Goal: Information Seeking & Learning: Check status

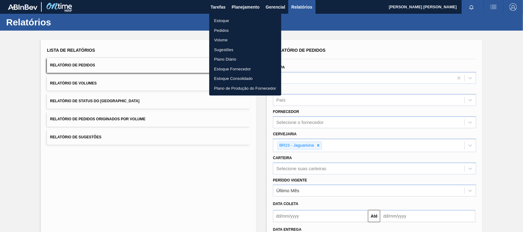
click at [229, 21] on li "Estoque" at bounding box center [245, 21] width 72 height 10
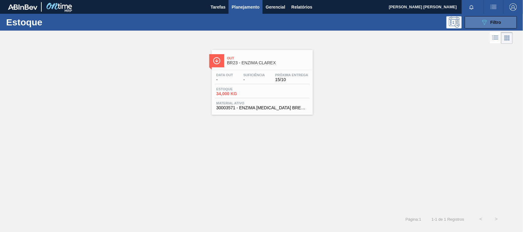
click at [475, 22] on button "089F7B8B-B2A5-4AFE-B5C0-19BA573D28AC Filtro" at bounding box center [491, 22] width 52 height 12
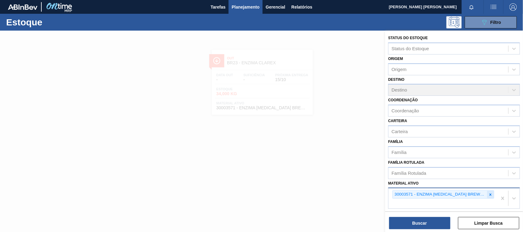
click at [491, 193] on icon at bounding box center [490, 195] width 4 height 4
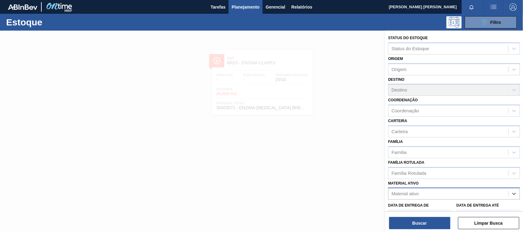
paste ativo "30002115"
type ativo "30002115"
click at [443, 210] on div "30002115 - FOIL 600ML; SKOL NIV22" at bounding box center [454, 208] width 132 height 11
click at [443, 210] on div "Data de Entrega de" at bounding box center [419, 211] width 63 height 21
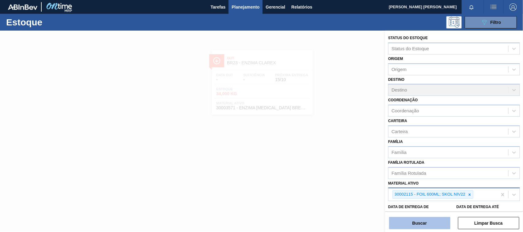
click at [437, 220] on button "Buscar" at bounding box center [419, 223] width 61 height 12
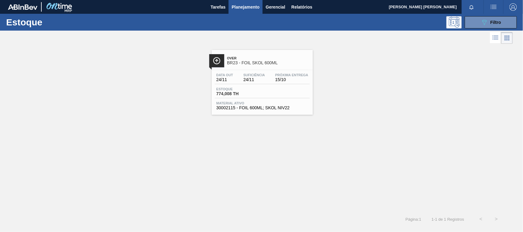
click at [284, 97] on div "Estoque 774,008 TH" at bounding box center [262, 92] width 95 height 11
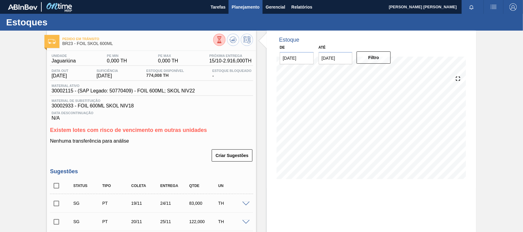
click at [247, 2] on button "Planejamento" at bounding box center [246, 7] width 34 height 14
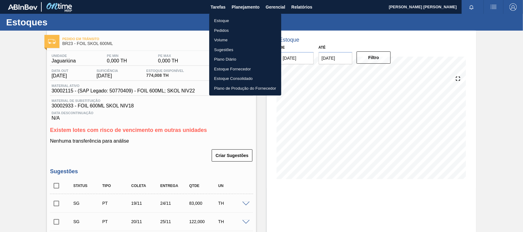
click at [233, 22] on li "Estoque" at bounding box center [245, 21] width 72 height 10
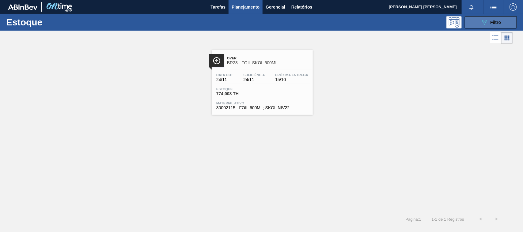
click at [499, 26] on button "089F7B8B-B2A5-4AFE-B5C0-19BA573D28AC Filtro" at bounding box center [491, 22] width 52 height 12
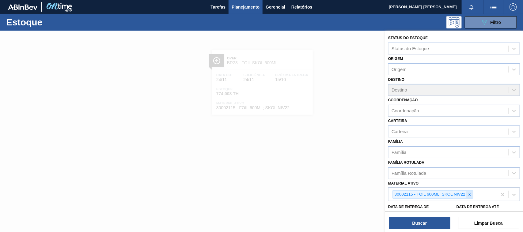
click at [470, 194] on icon at bounding box center [469, 195] width 4 height 4
paste ativo "30018640"
type ativo "30018640"
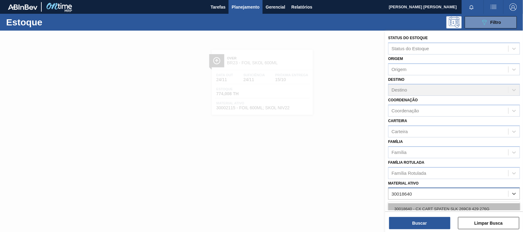
click at [470, 206] on div "30018640 - CX CART SPATEN SLK 269C8 429 276G" at bounding box center [454, 208] width 132 height 11
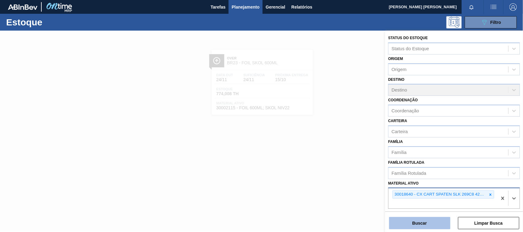
click at [433, 226] on button "Buscar" at bounding box center [419, 223] width 61 height 12
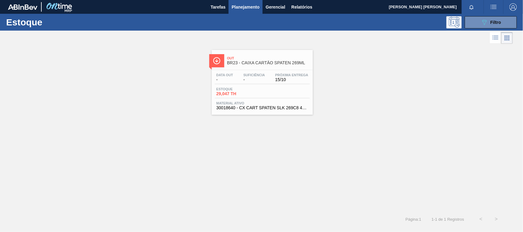
click at [291, 97] on div "Estoque 29,047 TH" at bounding box center [262, 92] width 95 height 11
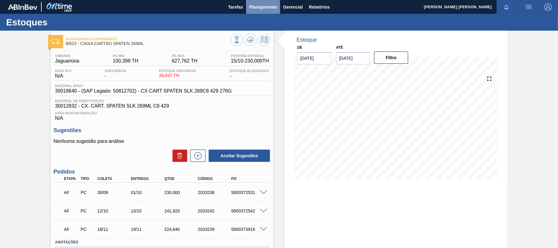
click at [260, 3] on span "Planejamento" at bounding box center [263, 6] width 28 height 7
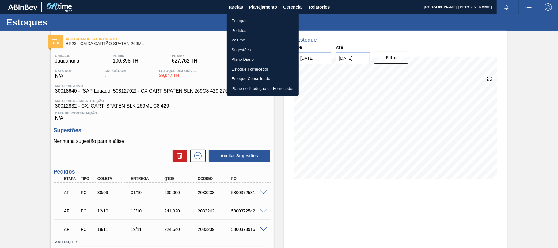
click at [259, 17] on li "Estoque" at bounding box center [263, 21] width 72 height 10
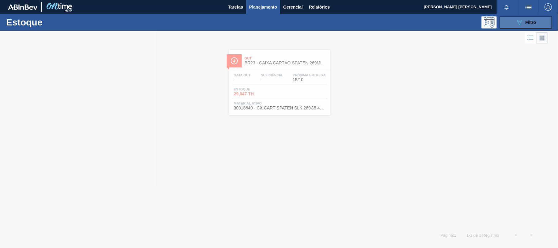
click at [523, 19] on button "089F7B8B-B2A5-4AFE-B5C0-19BA573D28AC Filtro" at bounding box center [526, 22] width 52 height 12
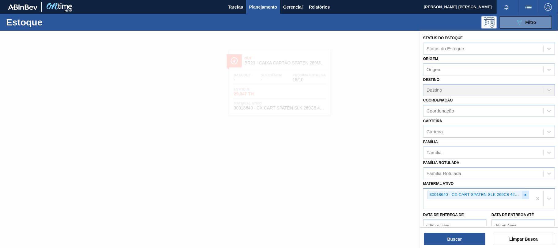
click at [523, 195] on icon at bounding box center [525, 195] width 4 height 4
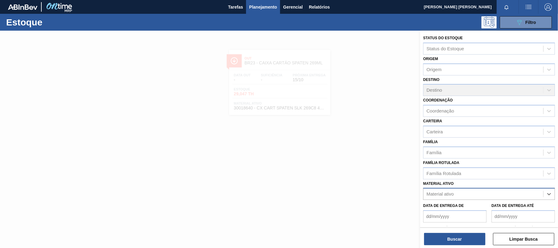
paste ativo "30030680"
type ativo "30030680"
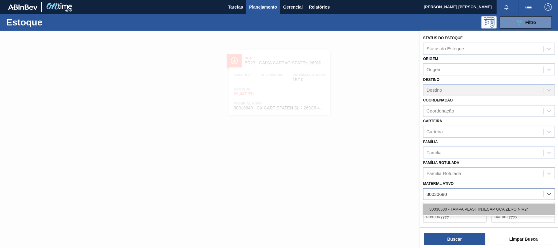
click at [510, 206] on div "30030680 - TAMPA PLAST INJECAP GCA ZERO NIV24" at bounding box center [489, 208] width 132 height 11
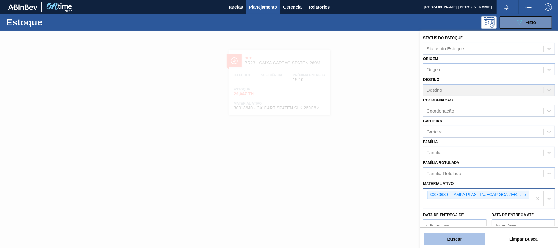
click at [467, 232] on button "Buscar" at bounding box center [454, 239] width 61 height 12
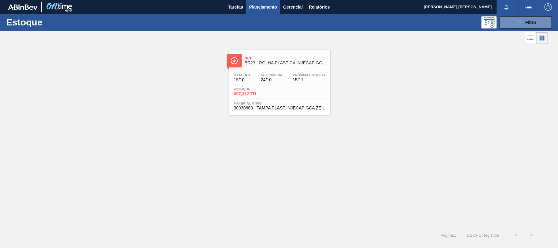
click at [316, 94] on div "Estoque 607,112 TH" at bounding box center [279, 92] width 95 height 11
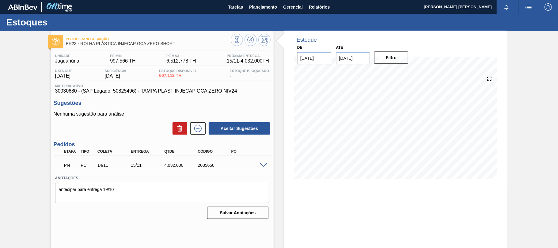
click at [261, 163] on span at bounding box center [263, 165] width 7 height 5
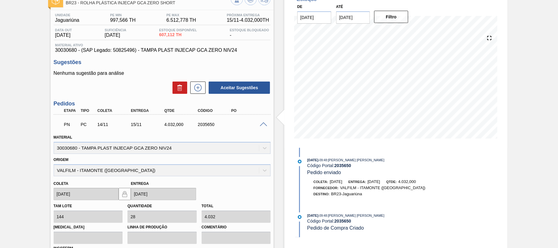
scroll to position [81, 0]
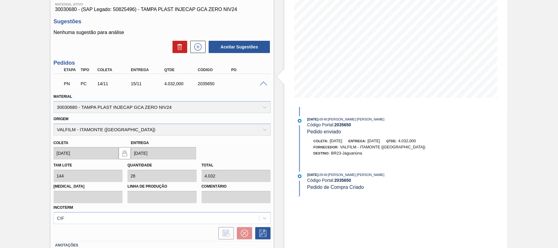
click at [263, 85] on span at bounding box center [263, 83] width 7 height 5
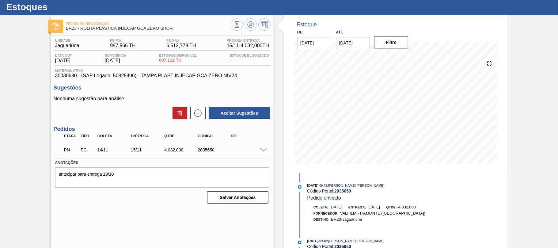
scroll to position [0, 0]
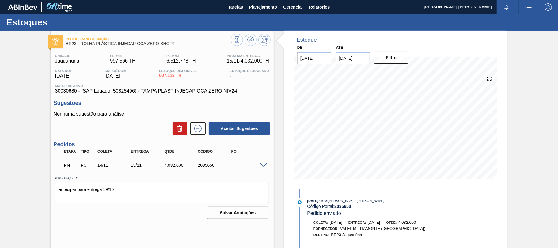
click at [260, 159] on div "PN PC 14/11 15/11 4.032,000 2035650" at bounding box center [160, 164] width 201 height 12
click at [264, 164] on span at bounding box center [263, 165] width 7 height 5
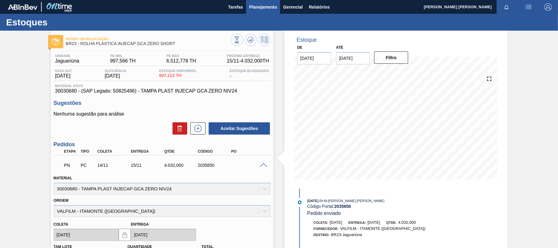
click at [255, 11] on button "Planejamento" at bounding box center [263, 7] width 34 height 14
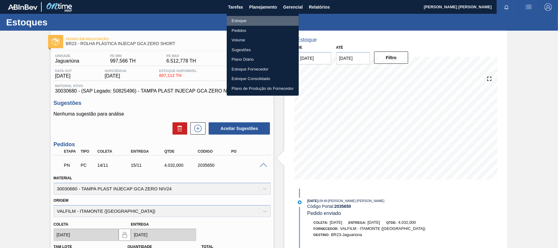
click at [250, 21] on li "Estoque" at bounding box center [263, 21] width 72 height 10
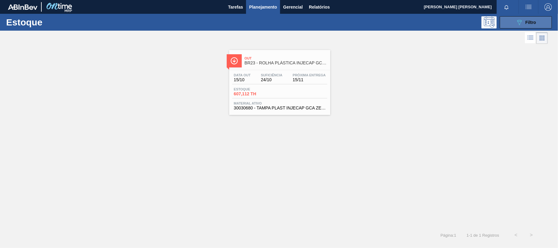
click at [520, 26] on button "089F7B8B-B2A5-4AFE-B5C0-19BA573D28AC Filtro" at bounding box center [526, 22] width 52 height 12
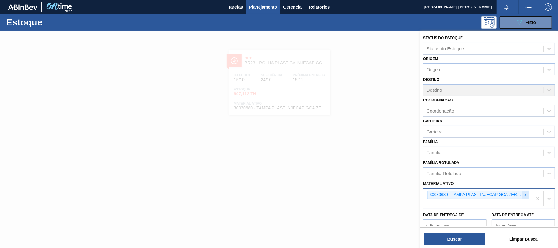
click at [522, 192] on div at bounding box center [525, 195] width 7 height 8
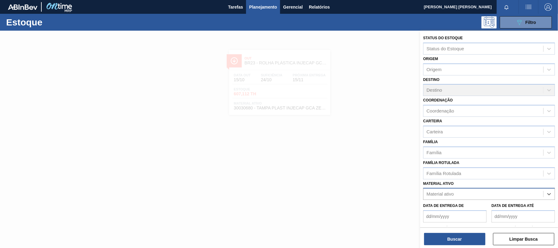
paste ativo "30030646"
type ativo "30030646"
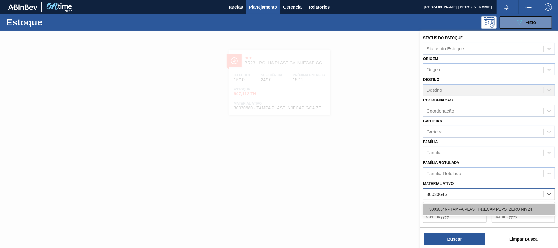
click at [497, 206] on div "30030646 - TAMPA PLAST INJECAP PEPSI ZERO NIV24" at bounding box center [489, 208] width 132 height 11
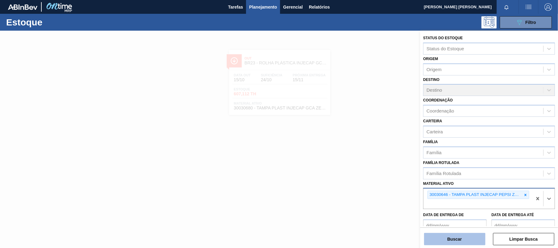
click at [459, 232] on button "Buscar" at bounding box center [454, 239] width 61 height 12
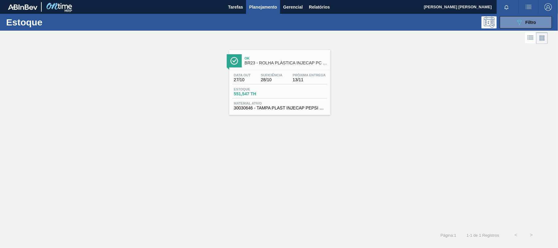
click at [303, 75] on span "Próxima Entrega" at bounding box center [309, 75] width 33 height 4
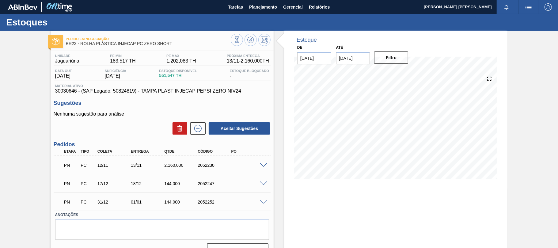
click at [260, 162] on div at bounding box center [264, 164] width 12 height 5
click at [261, 164] on span at bounding box center [263, 165] width 7 height 5
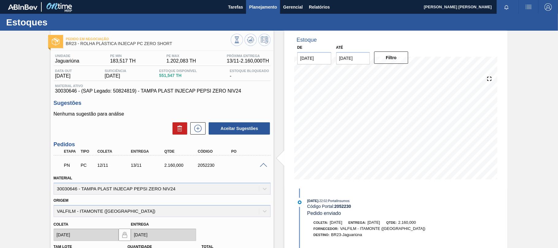
click at [266, 8] on span "Planejamento" at bounding box center [263, 6] width 28 height 7
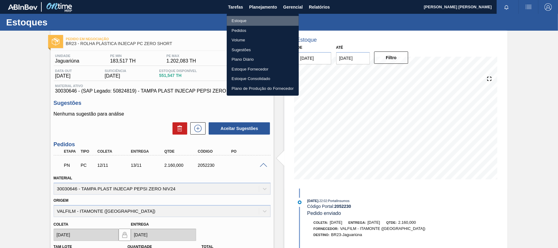
click at [251, 20] on li "Estoque" at bounding box center [263, 21] width 72 height 10
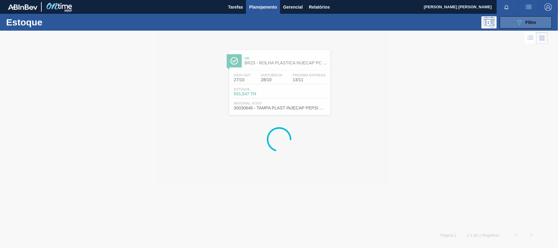
click at [523, 21] on span "Filtro" at bounding box center [530, 22] width 11 height 5
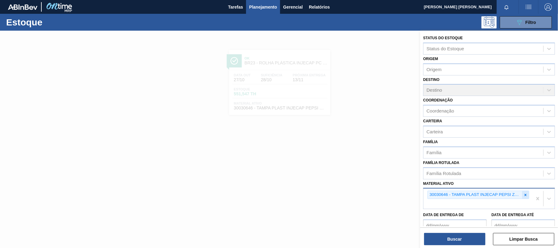
click at [523, 195] on icon at bounding box center [525, 195] width 4 height 4
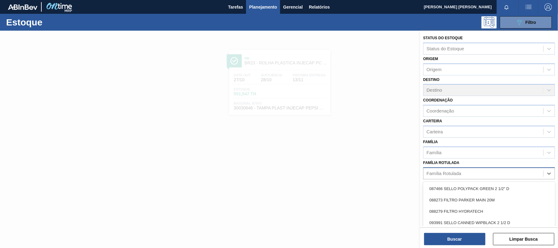
click at [508, 174] on div "Família Rotulada" at bounding box center [483, 173] width 120 height 9
type Rotulada "lata sk"
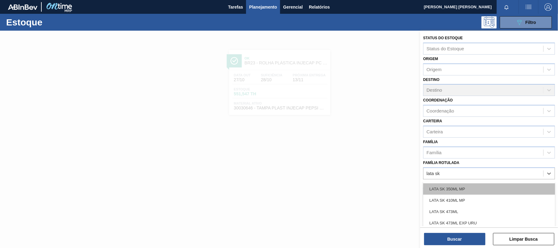
scroll to position [50, 0]
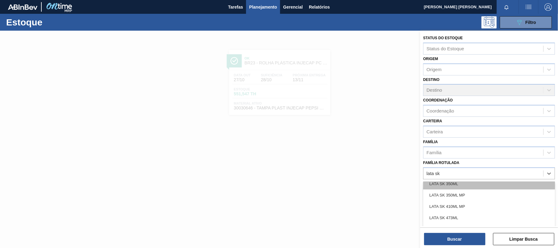
click at [463, 186] on div "LATA SK 350ML" at bounding box center [489, 183] width 132 height 11
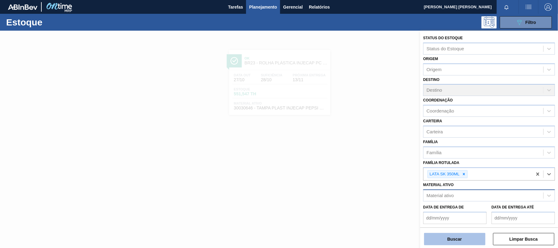
click at [458, 232] on button "Buscar" at bounding box center [454, 239] width 61 height 12
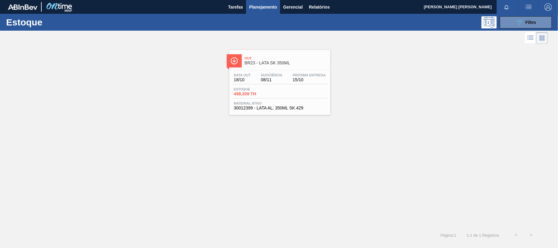
click at [316, 96] on div "Estoque 498,309 TH" at bounding box center [279, 92] width 95 height 11
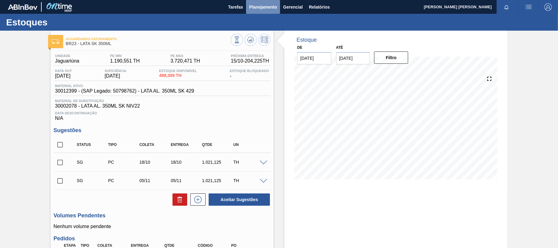
click at [253, 8] on span "Planejamento" at bounding box center [263, 6] width 28 height 7
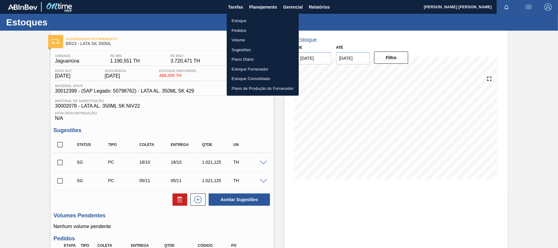
click at [318, 3] on div at bounding box center [279, 124] width 558 height 248
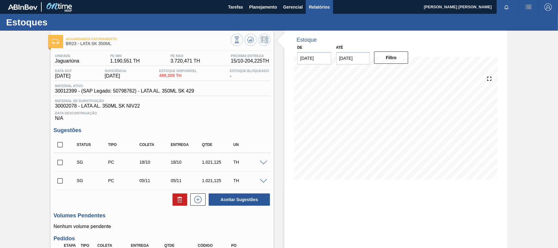
click at [320, 8] on span "Relatórios" at bounding box center [319, 6] width 21 height 7
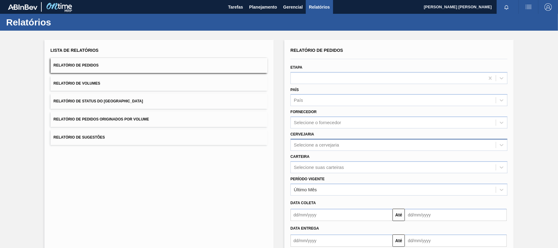
click at [308, 142] on div "Selecione a cervejaria" at bounding box center [316, 144] width 45 height 5
click at [309, 153] on div "BR23 - Jaguariúna" at bounding box center [398, 160] width 217 height 14
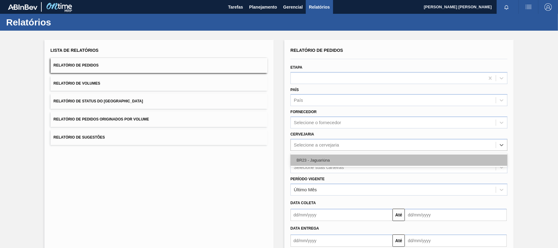
click at [313, 162] on div "BR23 - Jaguariúna" at bounding box center [398, 159] width 217 height 11
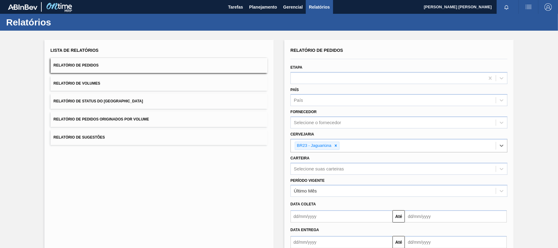
click at [320, 232] on input "text" at bounding box center [341, 242] width 102 height 12
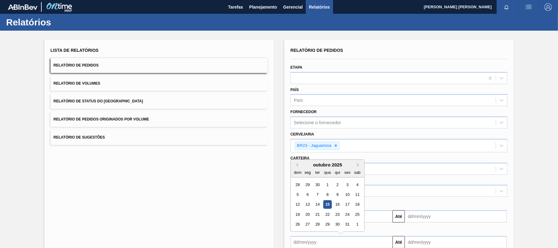
click at [326, 202] on div "15" at bounding box center [327, 204] width 8 height 8
type input "[DATE]"
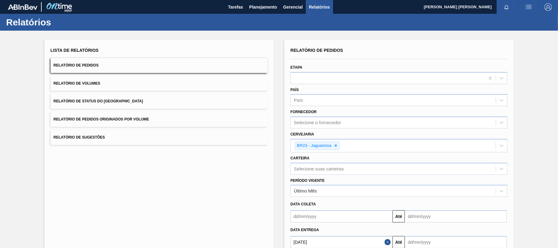
click at [409, 232] on input "text" at bounding box center [456, 242] width 102 height 12
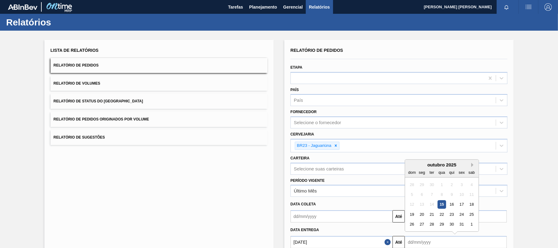
click at [472, 166] on button "Next Month" at bounding box center [473, 165] width 4 height 4
click at [469, 201] on div "15" at bounding box center [471, 204] width 8 height 8
type input "[DATE]"
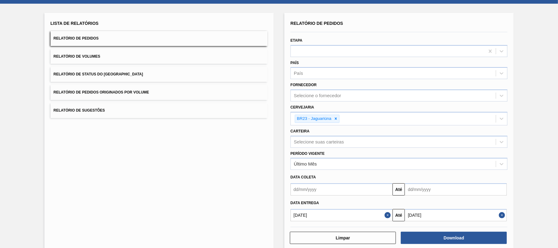
scroll to position [35, 0]
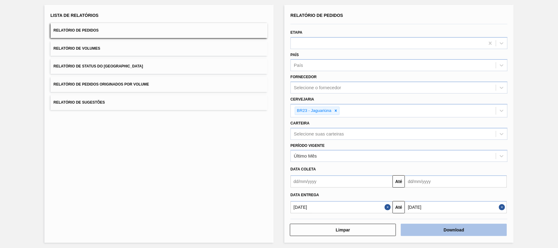
click at [472, 227] on button "Download" at bounding box center [454, 230] width 106 height 12
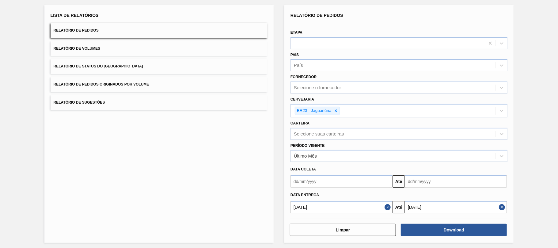
click at [152, 48] on button "Relatório de Volumes" at bounding box center [159, 48] width 217 height 15
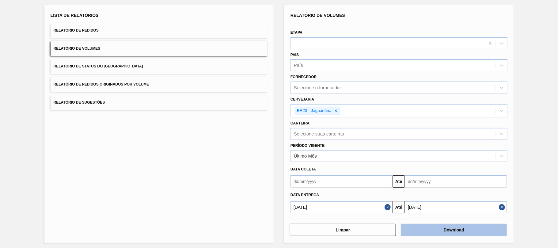
click at [439, 224] on button "Download" at bounding box center [454, 230] width 106 height 12
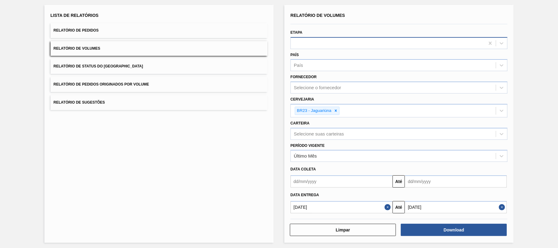
scroll to position [0, 0]
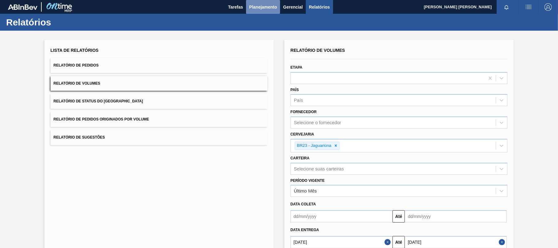
click at [258, 8] on span "Planejamento" at bounding box center [263, 6] width 28 height 7
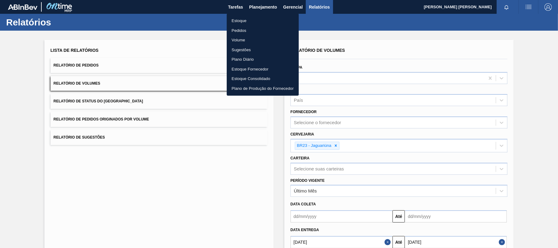
click at [251, 20] on li "Estoque" at bounding box center [263, 21] width 72 height 10
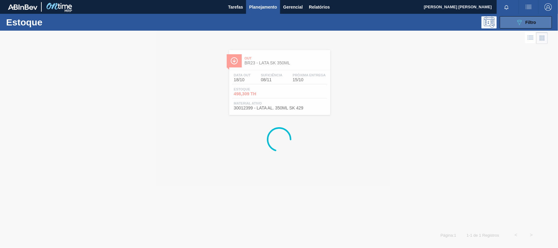
click at [520, 21] on icon "089F7B8B-B2A5-4AFE-B5C0-19BA573D28AC" at bounding box center [519, 22] width 7 height 7
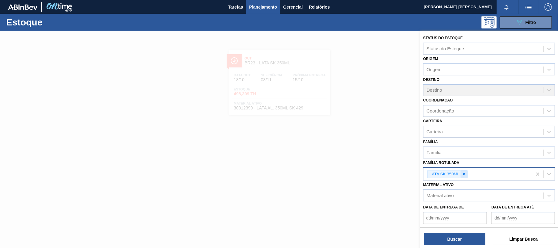
click at [464, 175] on icon at bounding box center [464, 174] width 4 height 4
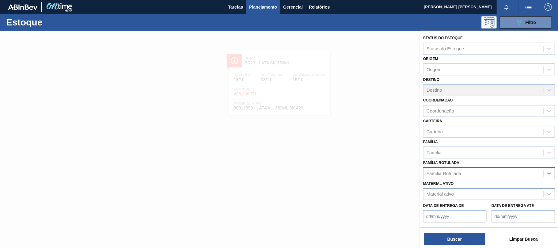
click at [452, 191] on div "Material ativo" at bounding box center [439, 193] width 27 height 5
type ativo "30002953"
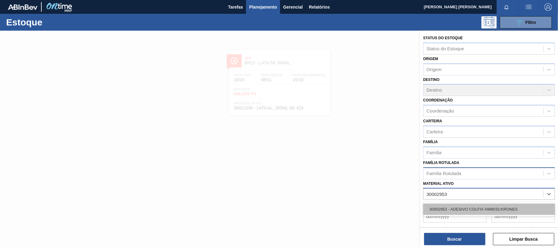
click at [462, 203] on div "30002953 - ADESIVO COLFIX HM8032;KRONES" at bounding box center [489, 208] width 132 height 11
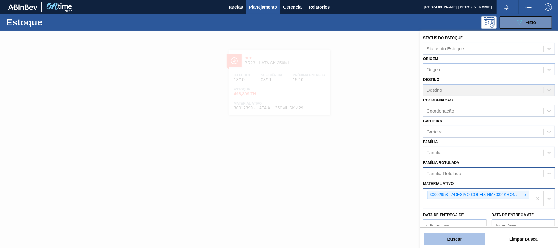
click at [454, 232] on button "Buscar" at bounding box center [454, 239] width 61 height 12
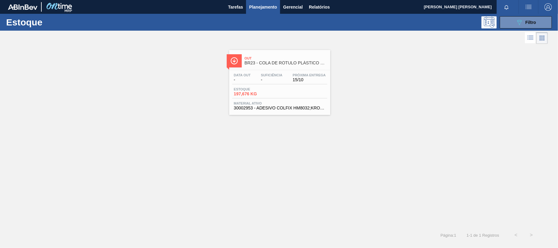
click at [320, 71] on div "Data out - Suficiência - Próxima Entrega 15/10 Estoque 197,676 KG Material ativ…" at bounding box center [279, 91] width 101 height 42
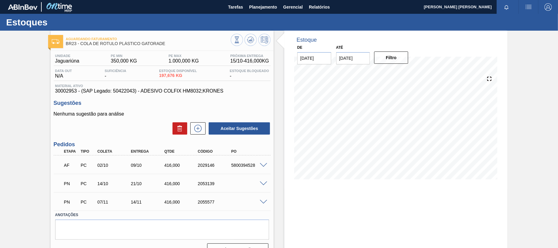
click at [244, 167] on div "5800394528" at bounding box center [248, 165] width 37 height 5
copy div "5800394528"
drag, startPoint x: 225, startPoint y: 91, endPoint x: 141, endPoint y: 92, distance: 83.9
click at [141, 92] on span "30002953 - (SAP Legado: 50422043) - ADESIVO COLFIX HM8032;KRONES" at bounding box center [162, 91] width 214 height 6
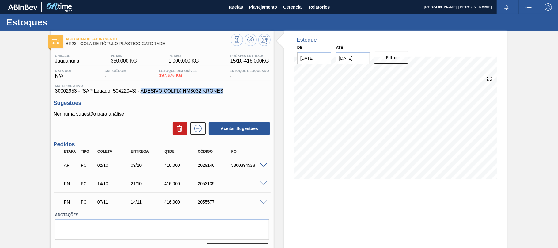
copy span "ADESIVO COLFIX HM8032;KRONES"
